Goal: Transaction & Acquisition: Purchase product/service

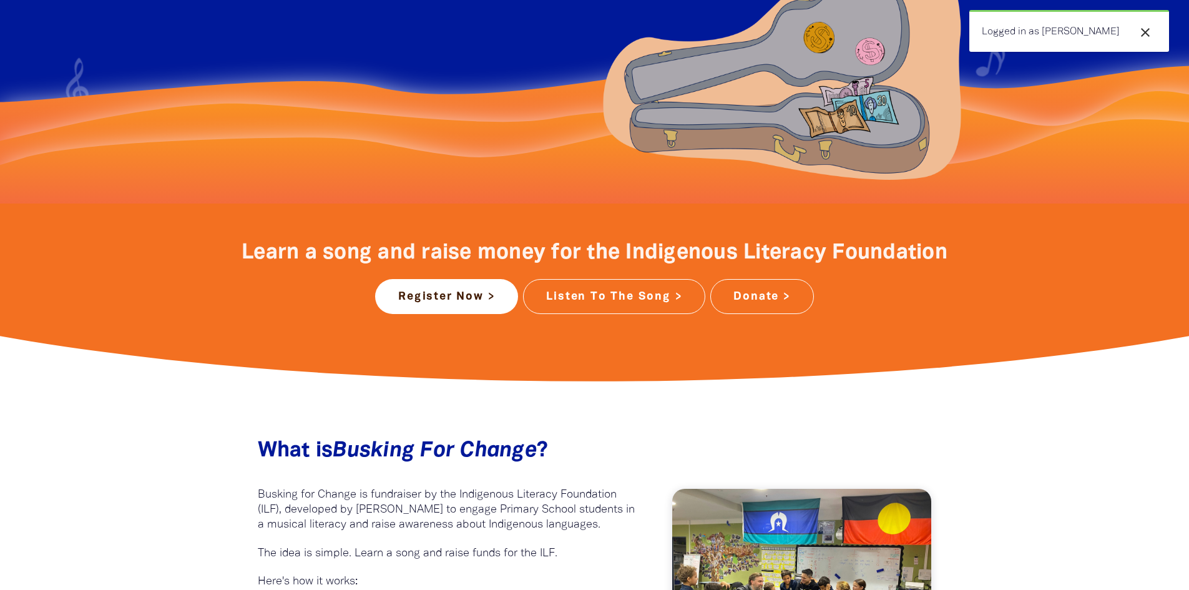
scroll to position [312, 0]
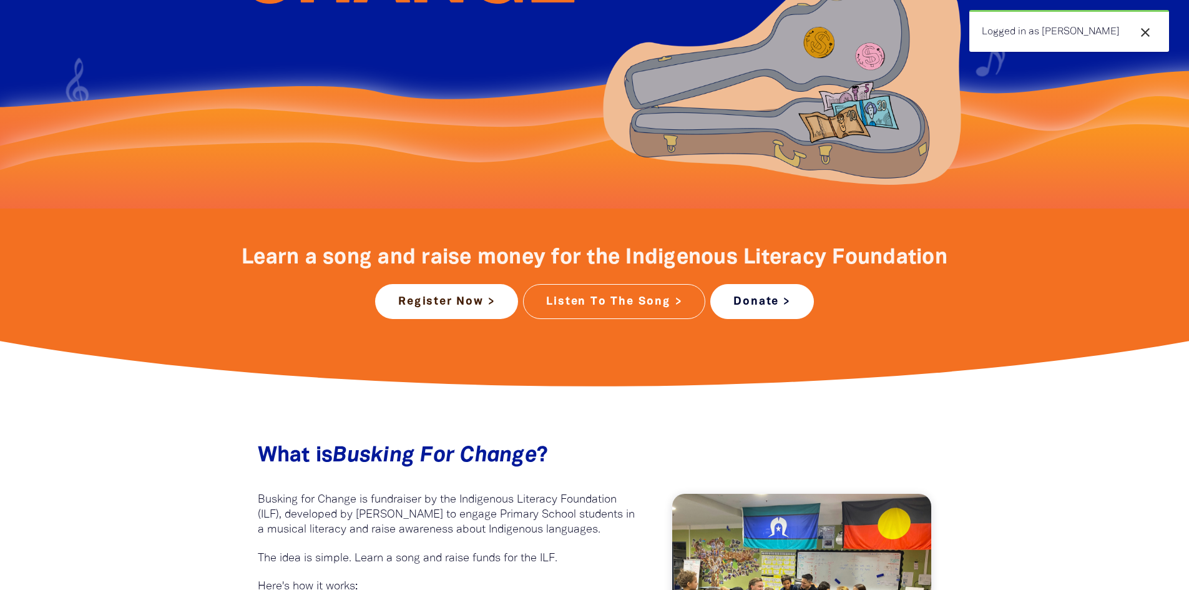
click at [756, 303] on link "Donate >" at bounding box center [761, 301] width 103 height 35
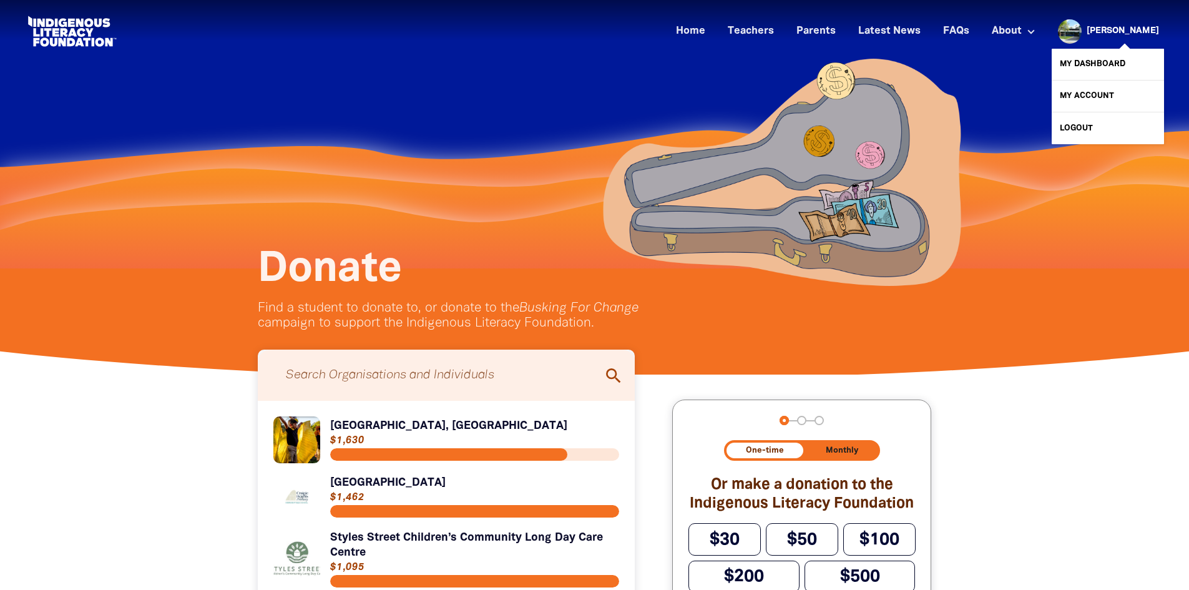
click at [1111, 28] on link "[PERSON_NAME]" at bounding box center [1122, 31] width 72 height 9
click at [1095, 91] on link "My Account" at bounding box center [1107, 95] width 112 height 31
select select "teacher"
select select "AU"
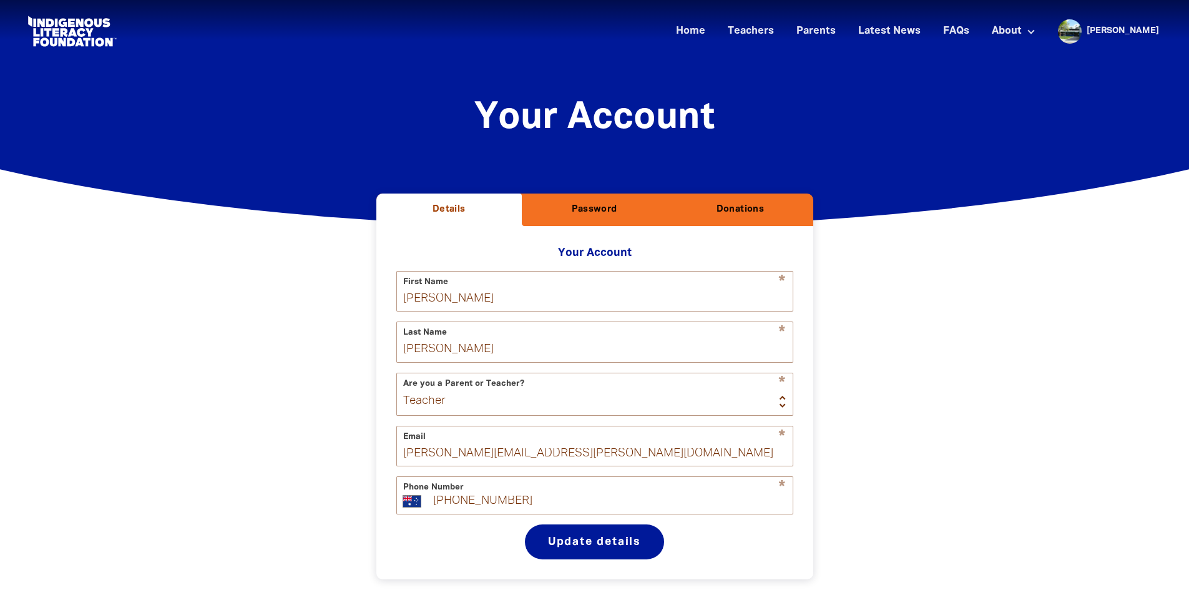
click at [741, 210] on h2 "Donations" at bounding box center [739, 209] width 125 height 12
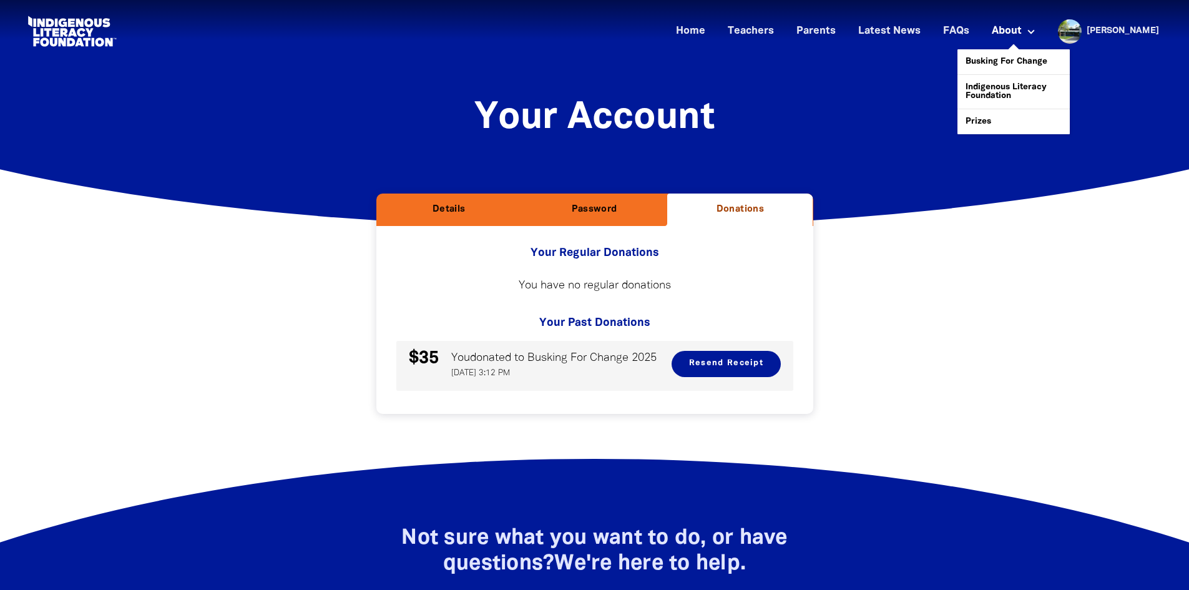
click at [1029, 31] on link "About" at bounding box center [1013, 31] width 59 height 21
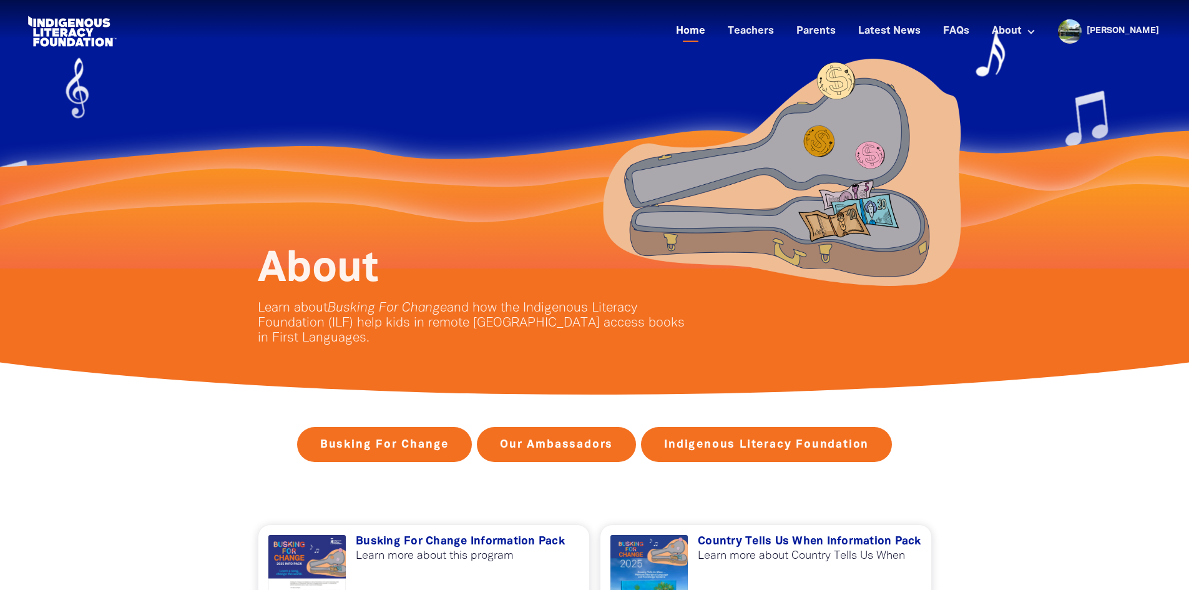
click at [712, 28] on link "Home" at bounding box center [690, 31] width 44 height 21
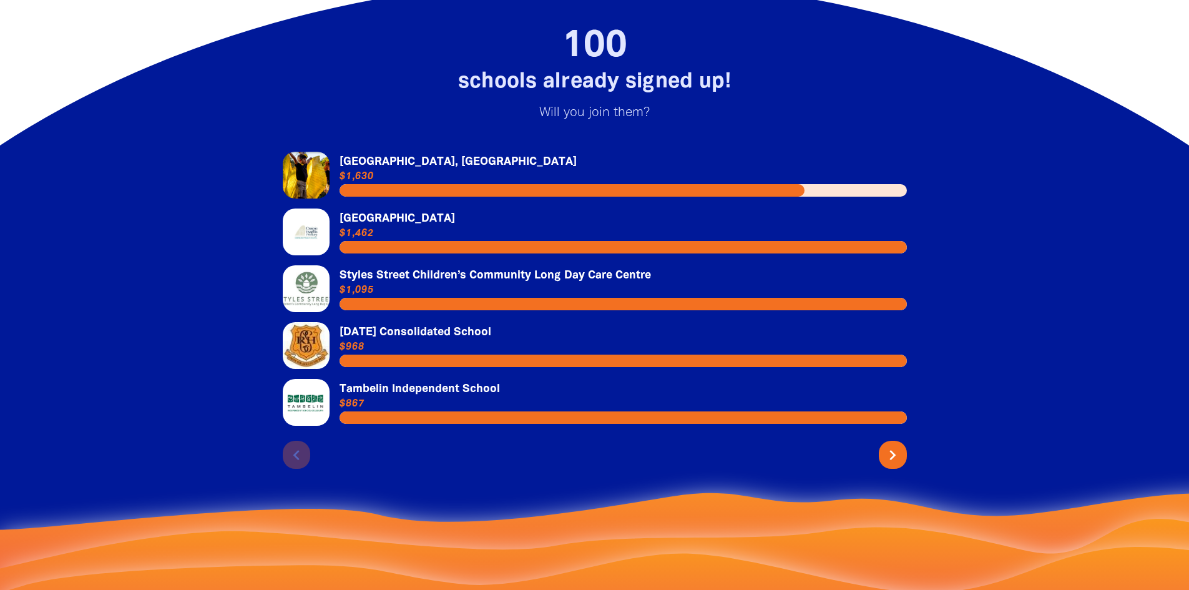
scroll to position [2745, 0]
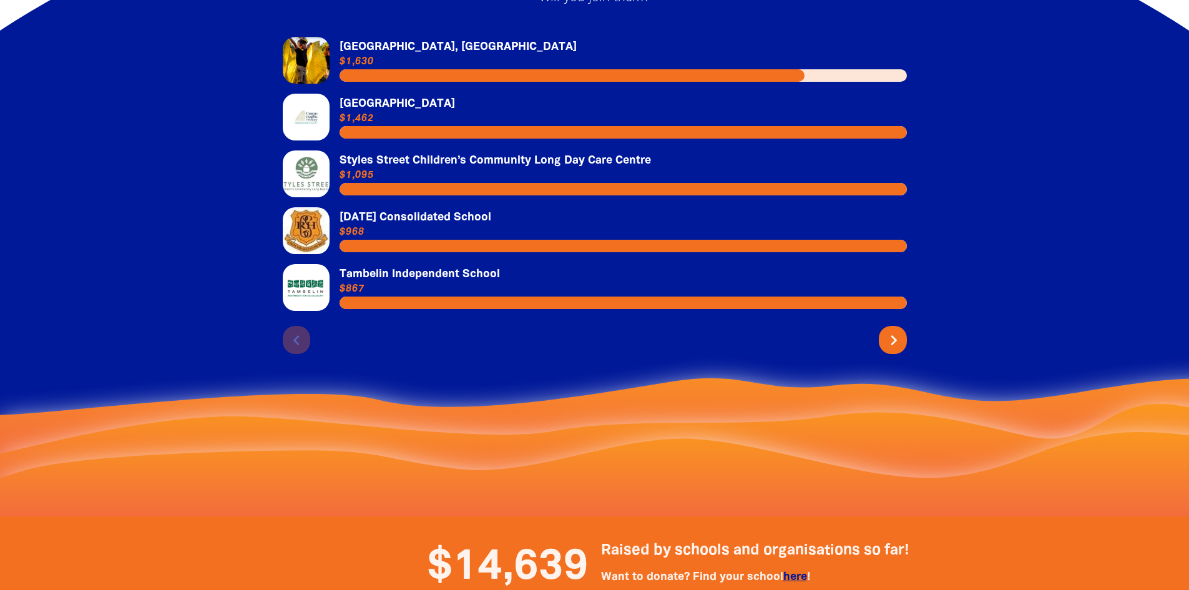
click at [894, 330] on icon "chevron_right" at bounding box center [893, 340] width 20 height 20
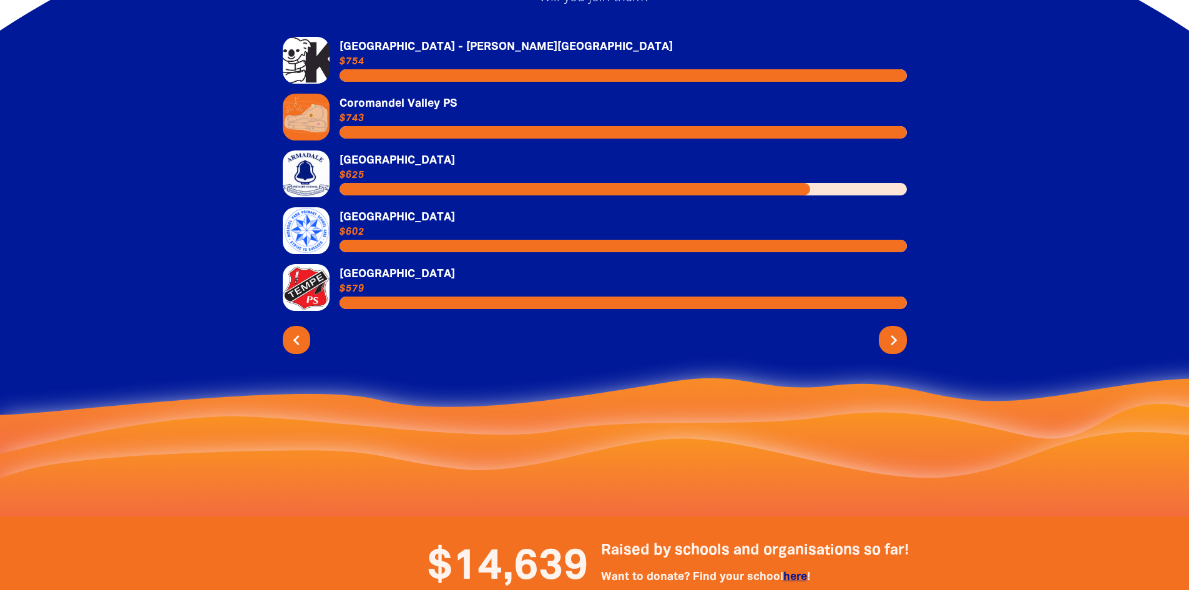
click at [896, 330] on icon "chevron_right" at bounding box center [893, 340] width 20 height 20
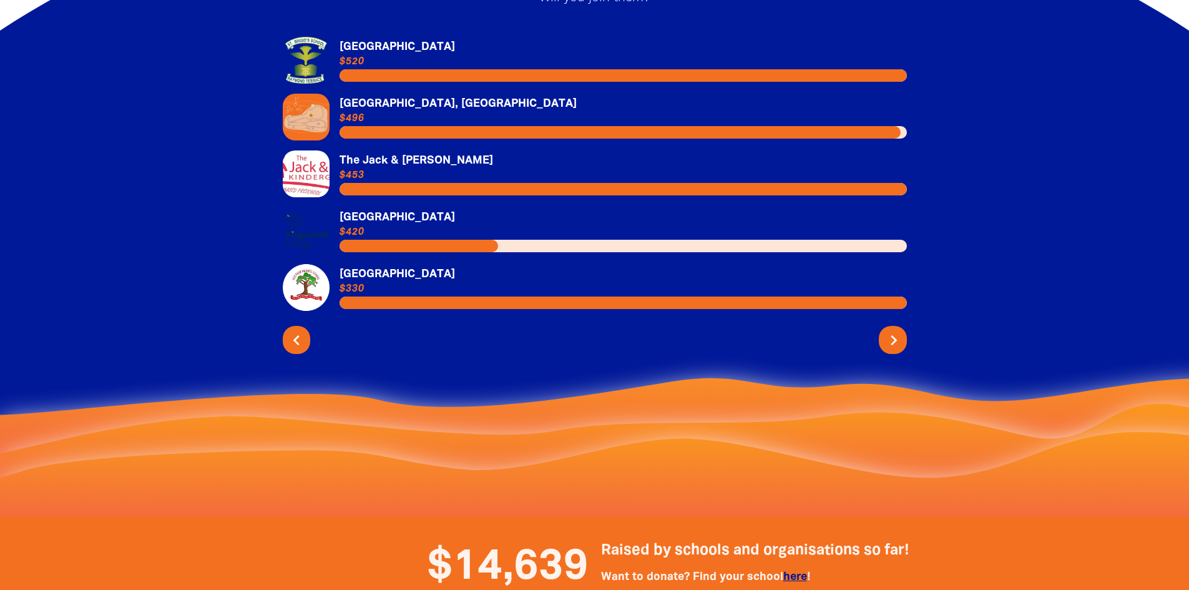
click at [896, 330] on icon "chevron_right" at bounding box center [893, 340] width 20 height 20
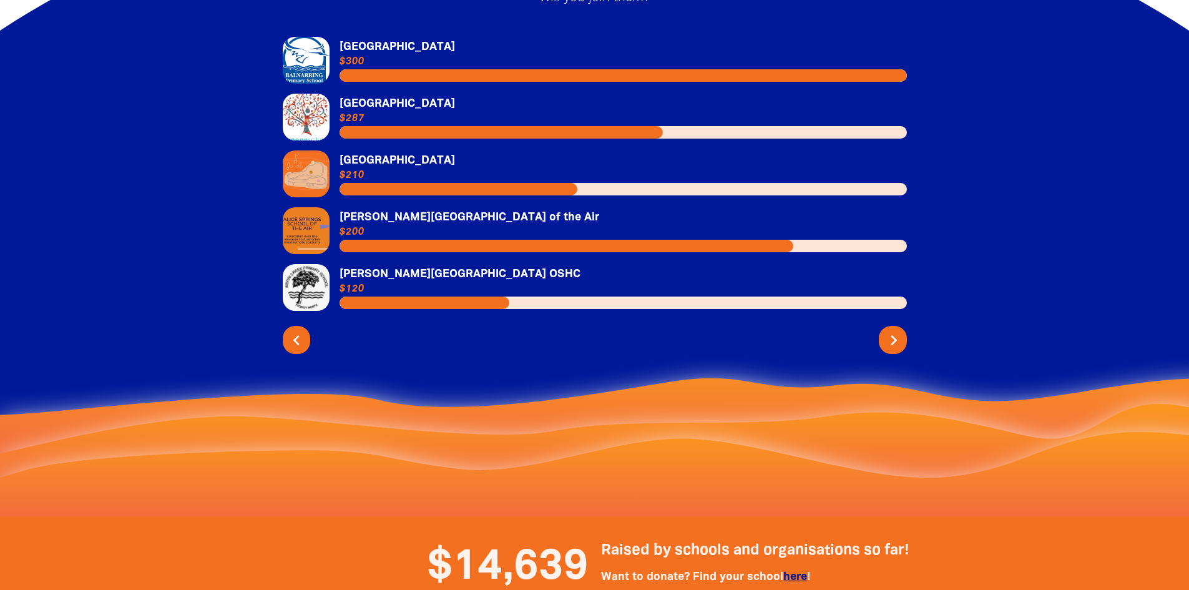
click at [896, 330] on icon "chevron_right" at bounding box center [893, 340] width 20 height 20
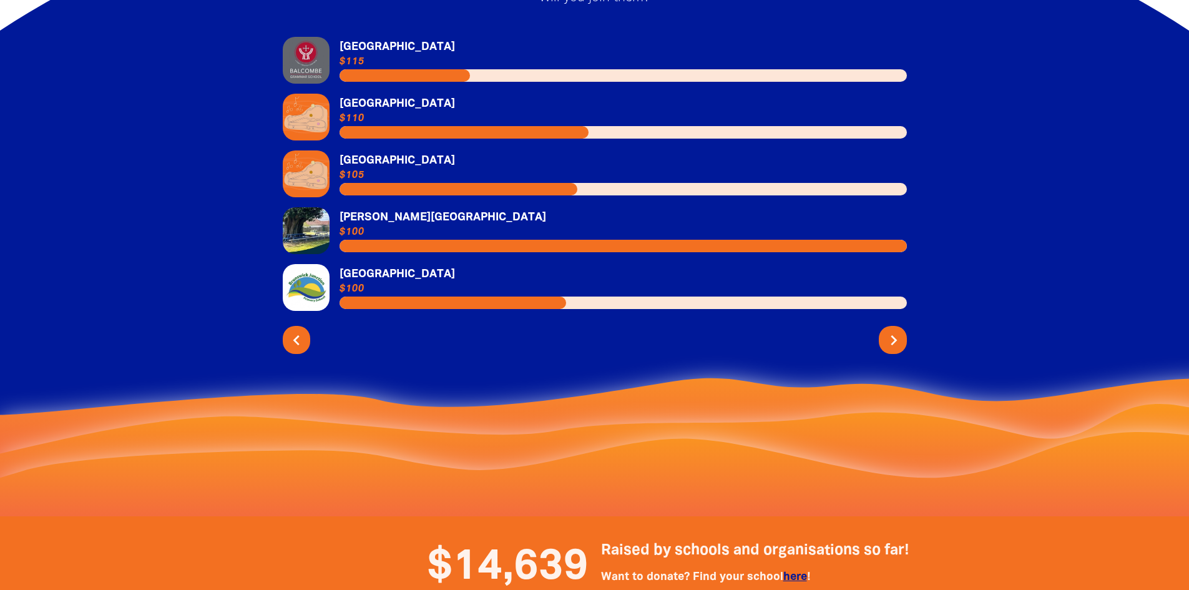
click at [896, 330] on icon "chevron_right" at bounding box center [893, 340] width 20 height 20
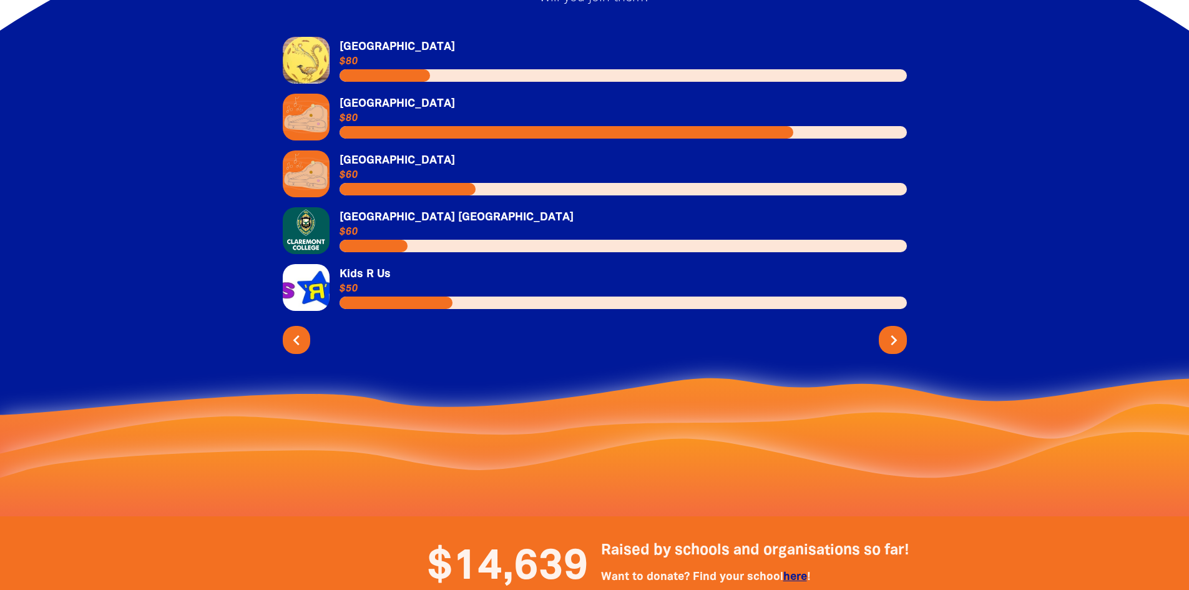
click at [896, 330] on icon "chevron_right" at bounding box center [893, 340] width 20 height 20
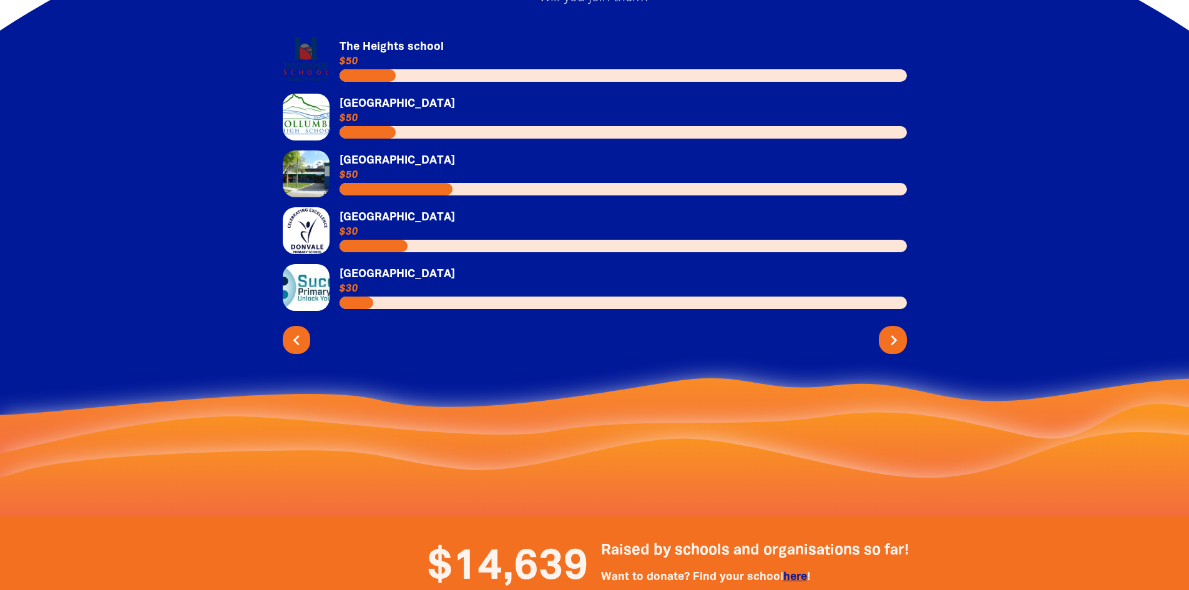
click at [896, 330] on icon "chevron_right" at bounding box center [893, 340] width 20 height 20
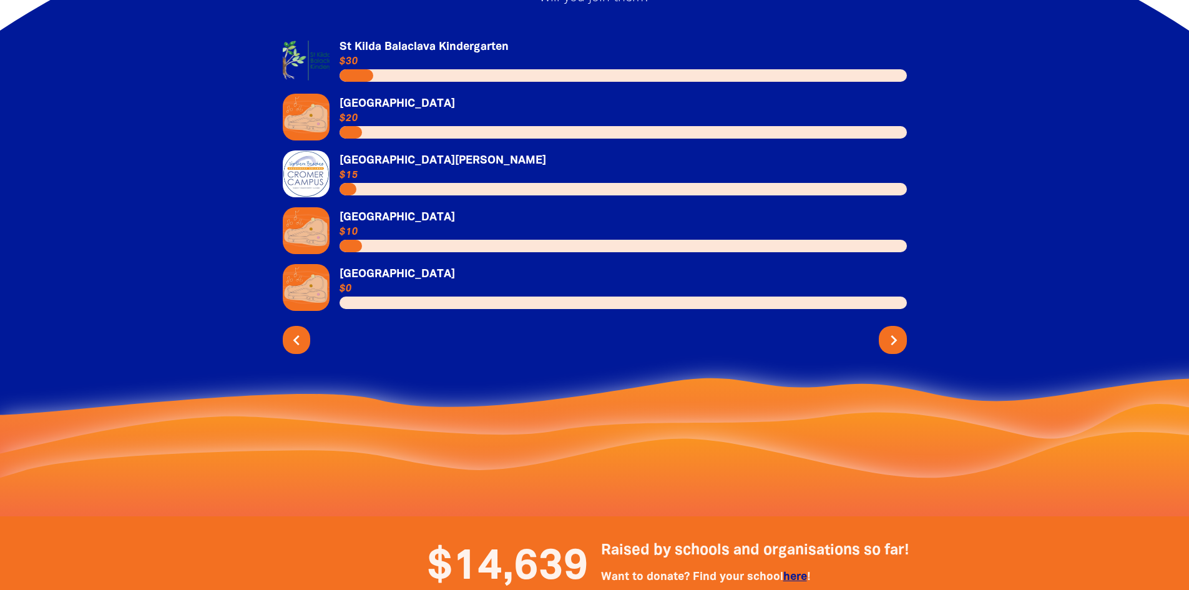
click at [897, 330] on icon "chevron_right" at bounding box center [893, 340] width 20 height 20
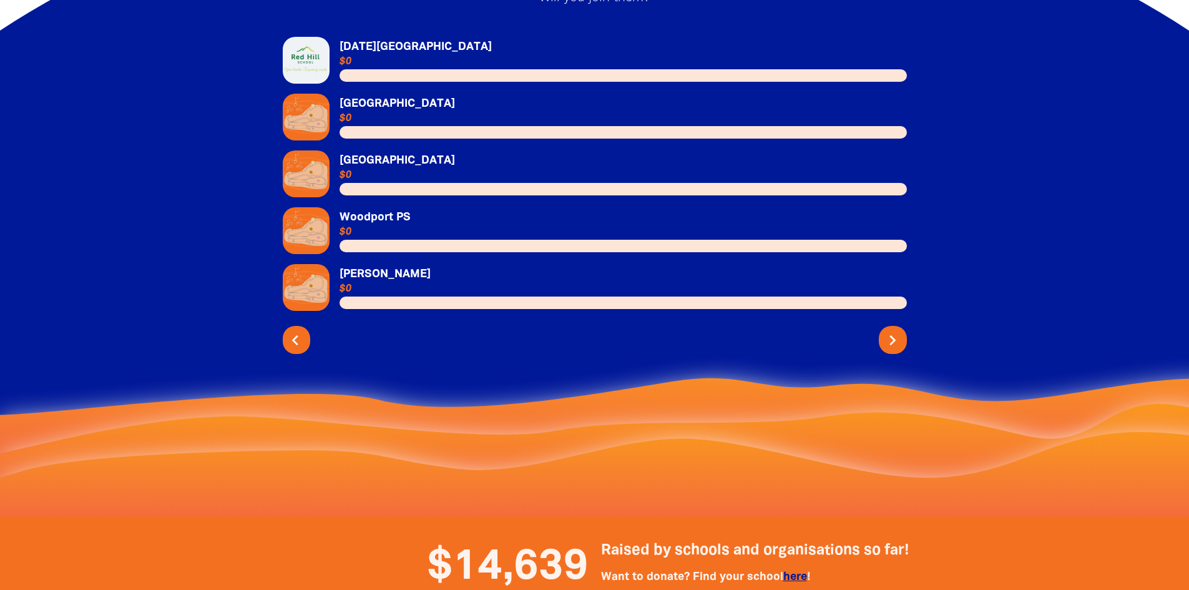
click at [296, 330] on icon "chevron_left" at bounding box center [295, 340] width 20 height 20
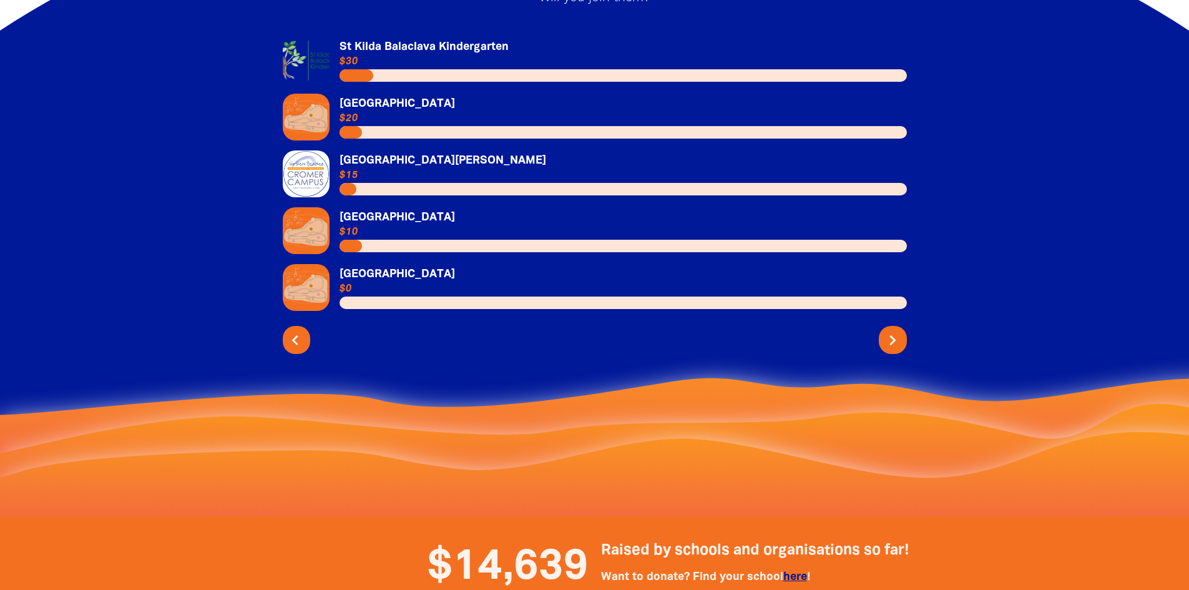
click at [296, 330] on icon "chevron_left" at bounding box center [295, 340] width 20 height 20
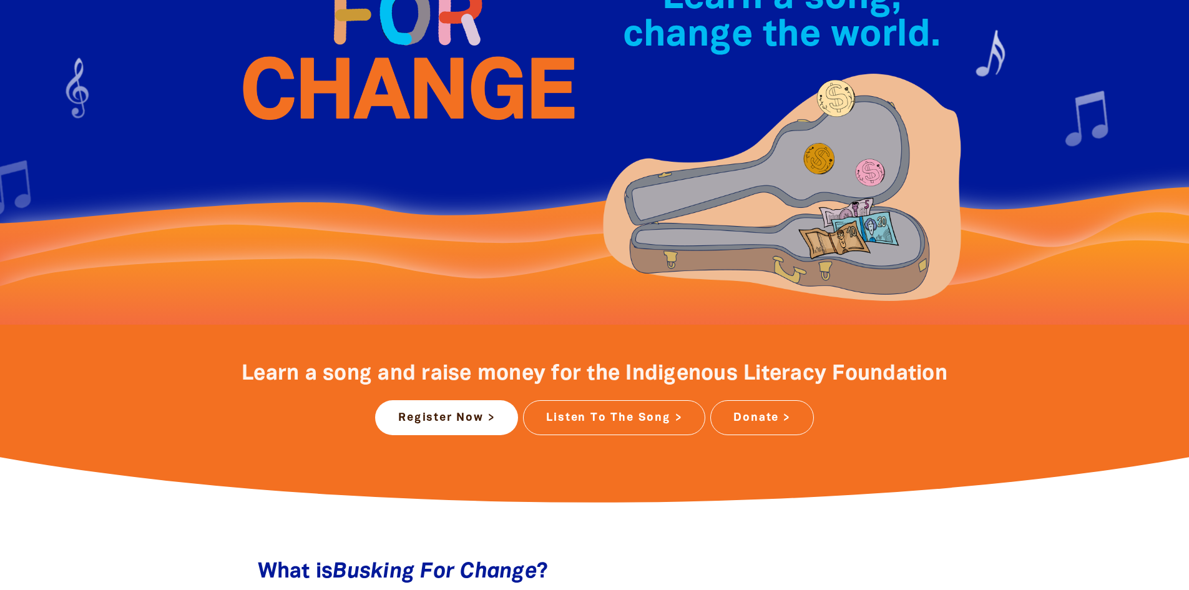
scroll to position [62, 0]
